Goal: Navigation & Orientation: Find specific page/section

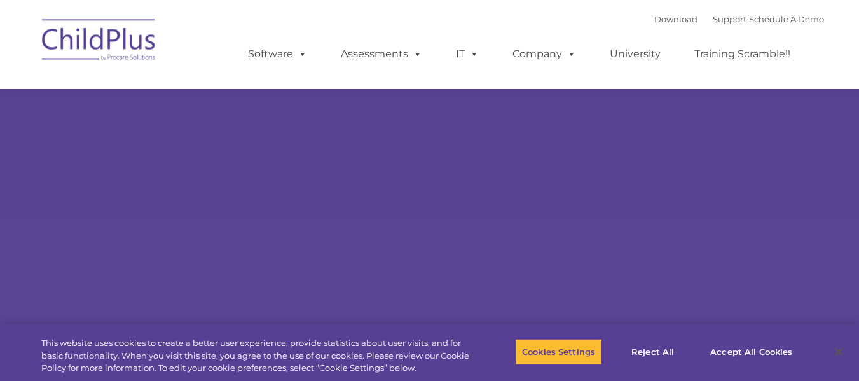
select select "MEDIUM"
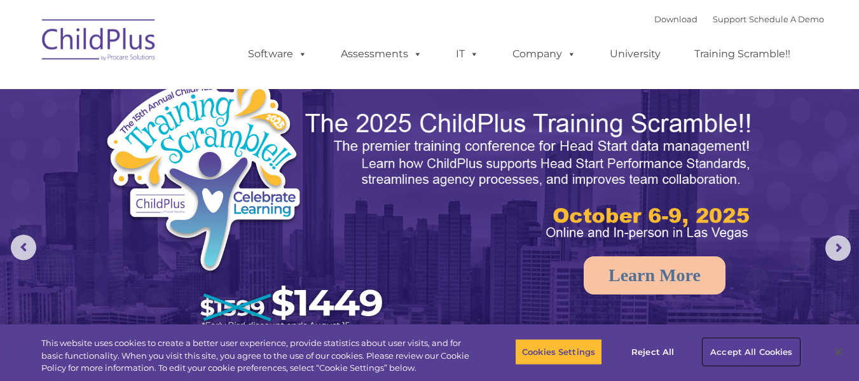
click at [767, 348] on button "Accept All Cookies" at bounding box center [751, 351] width 96 height 27
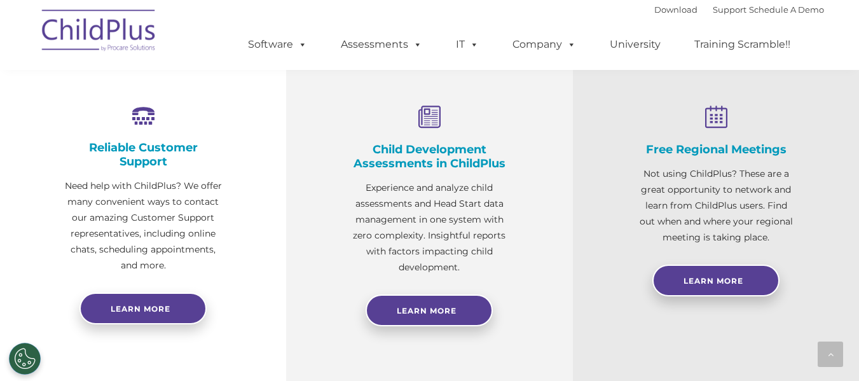
scroll to position [474, 0]
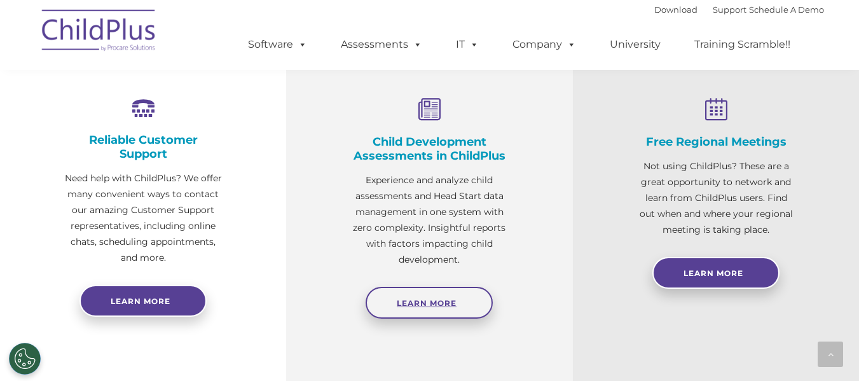
click at [463, 303] on link "Learn More" at bounding box center [428, 303] width 127 height 32
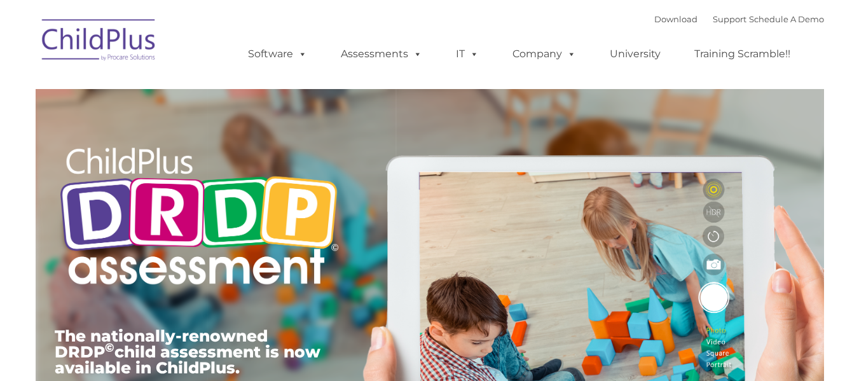
type input ""
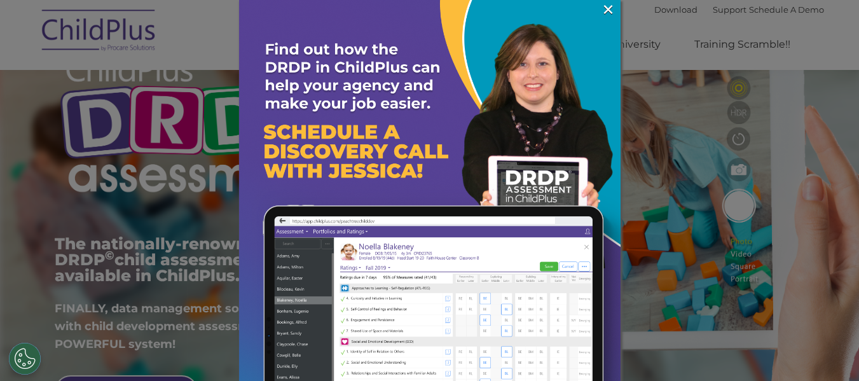
scroll to position [102, 0]
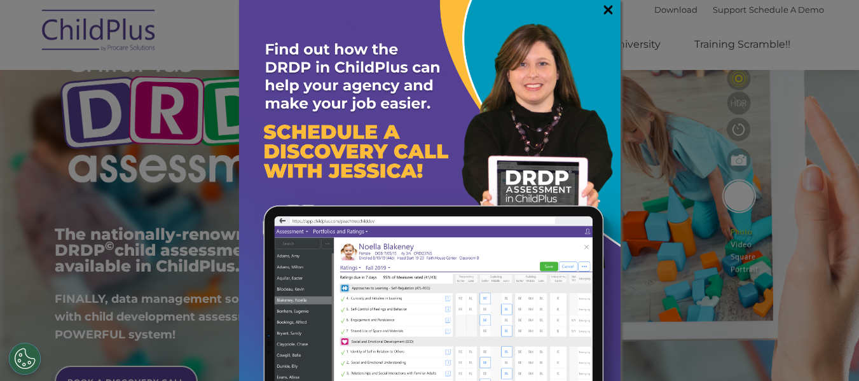
click at [601, 9] on link "×" at bounding box center [608, 9] width 15 height 13
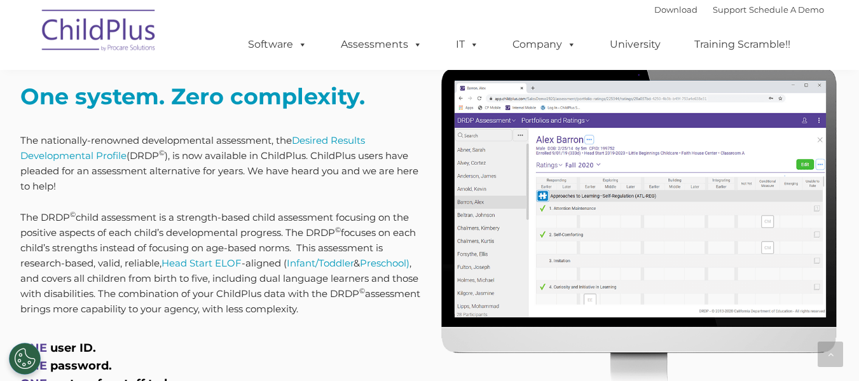
scroll to position [534, 0]
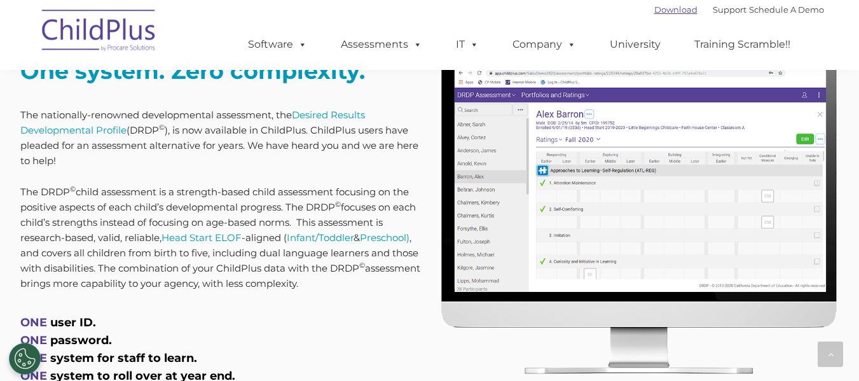
click at [658, 7] on link "Download" at bounding box center [675, 9] width 43 height 10
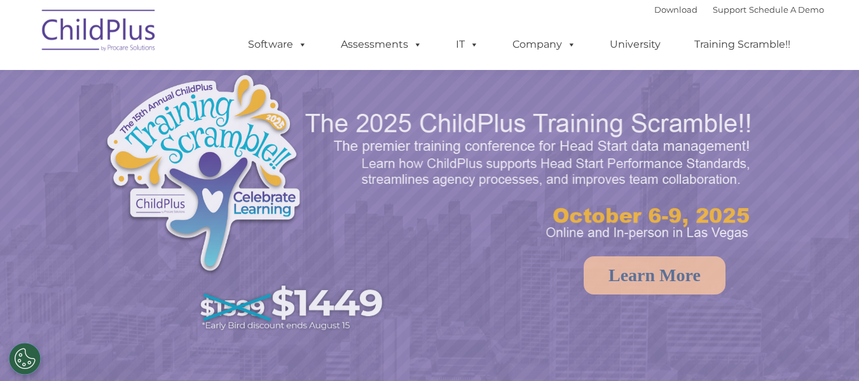
scroll to position [474, 0]
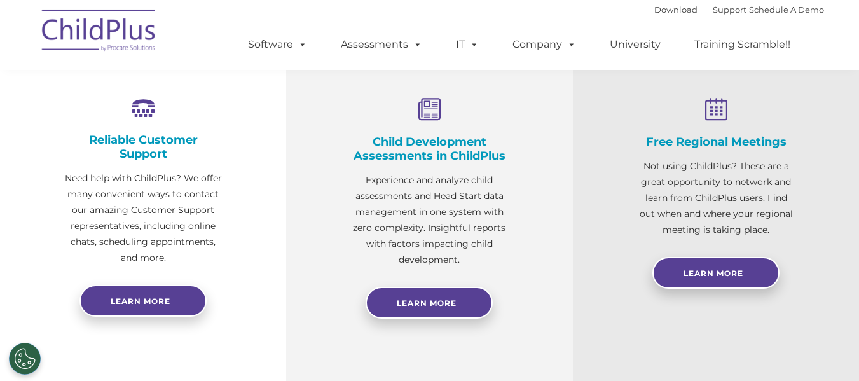
select select "MEDIUM"
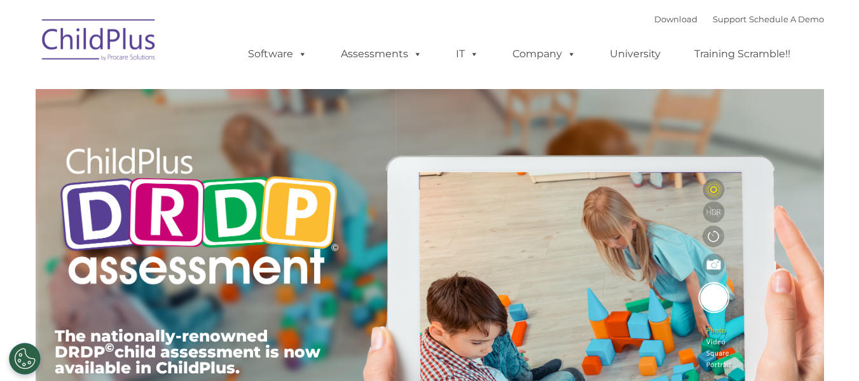
type input ""
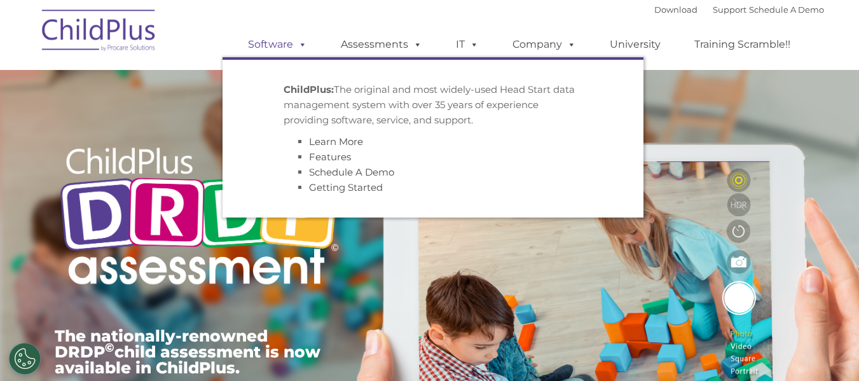
click at [291, 45] on link "Software" at bounding box center [277, 44] width 85 height 25
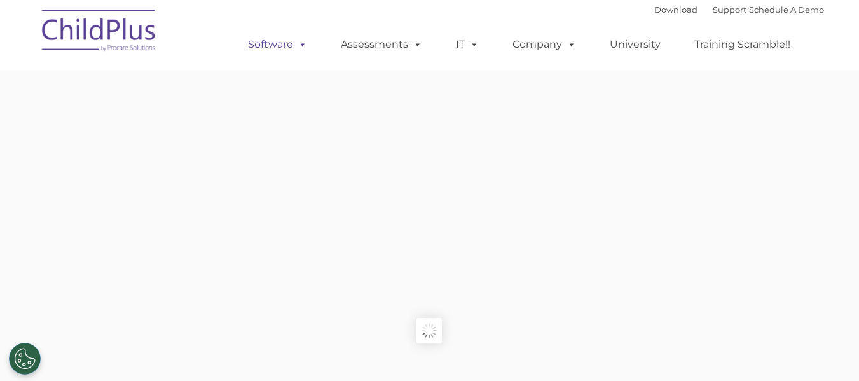
type input ""
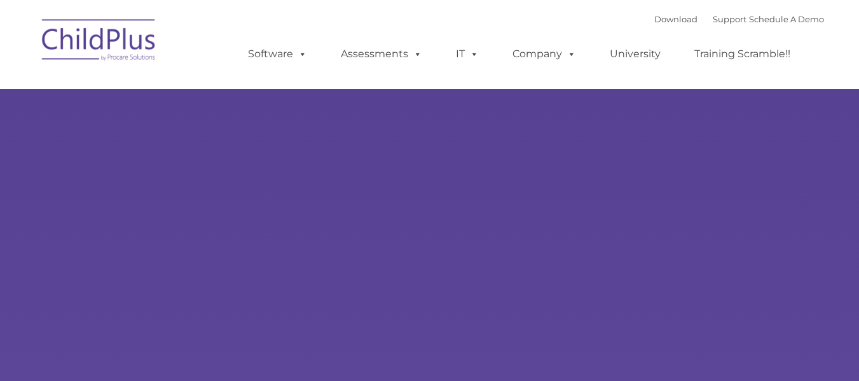
type input ""
